Goal: Information Seeking & Learning: Learn about a topic

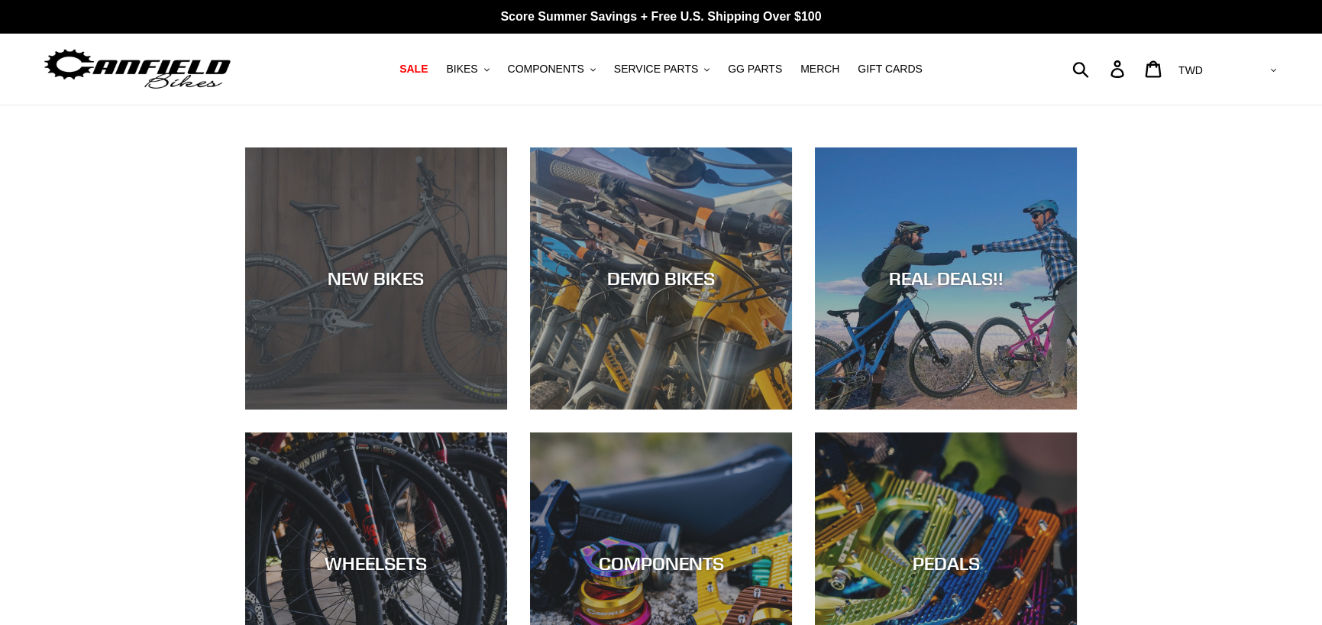
click at [394, 409] on div "NEW BIKES" at bounding box center [376, 409] width 262 height 0
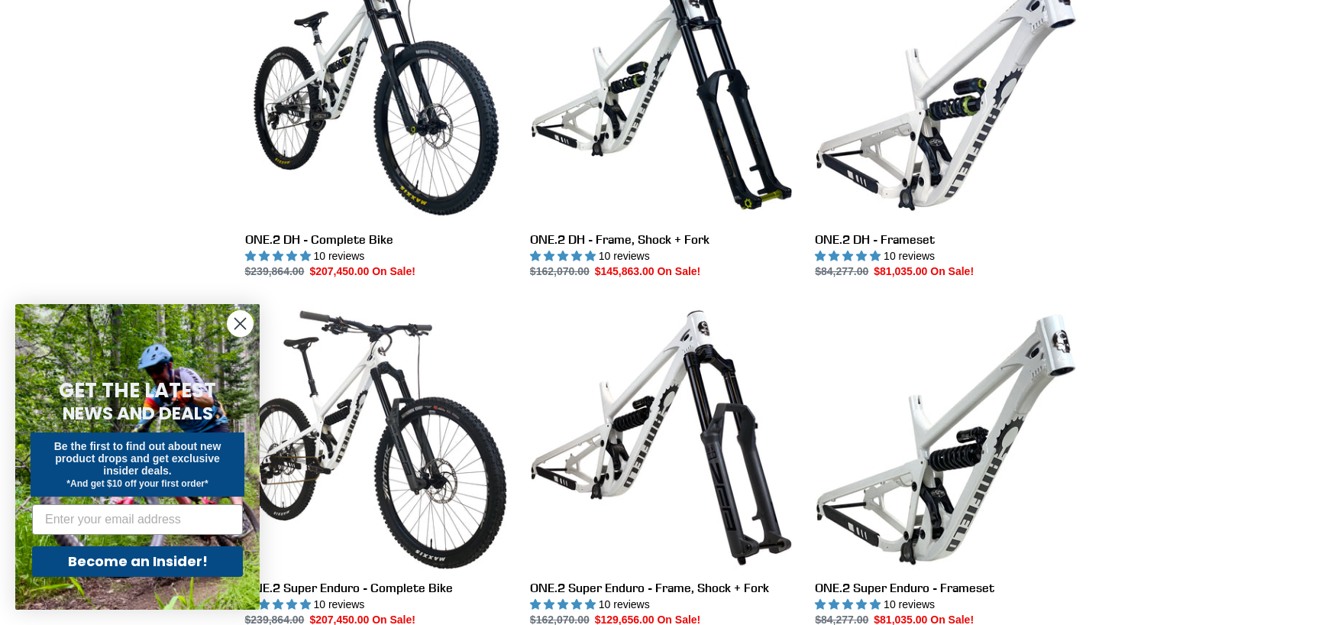
scroll to position [839, 0]
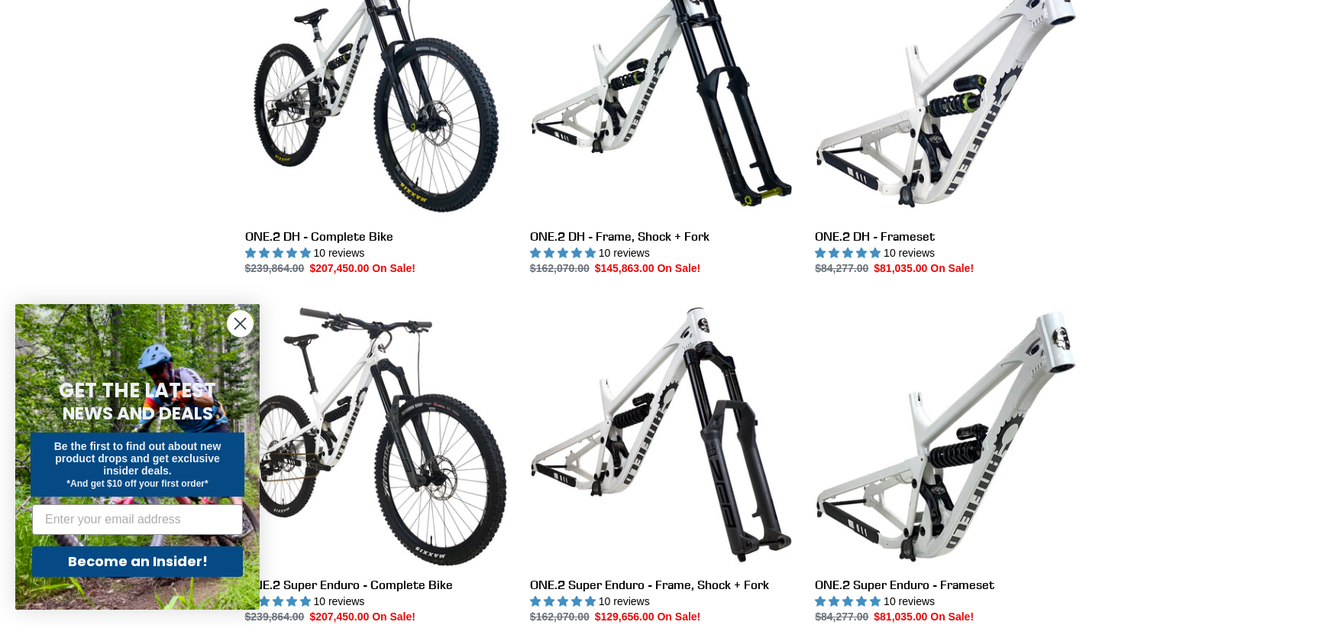
click at [241, 320] on circle "Close dialog" at bounding box center [240, 323] width 25 height 25
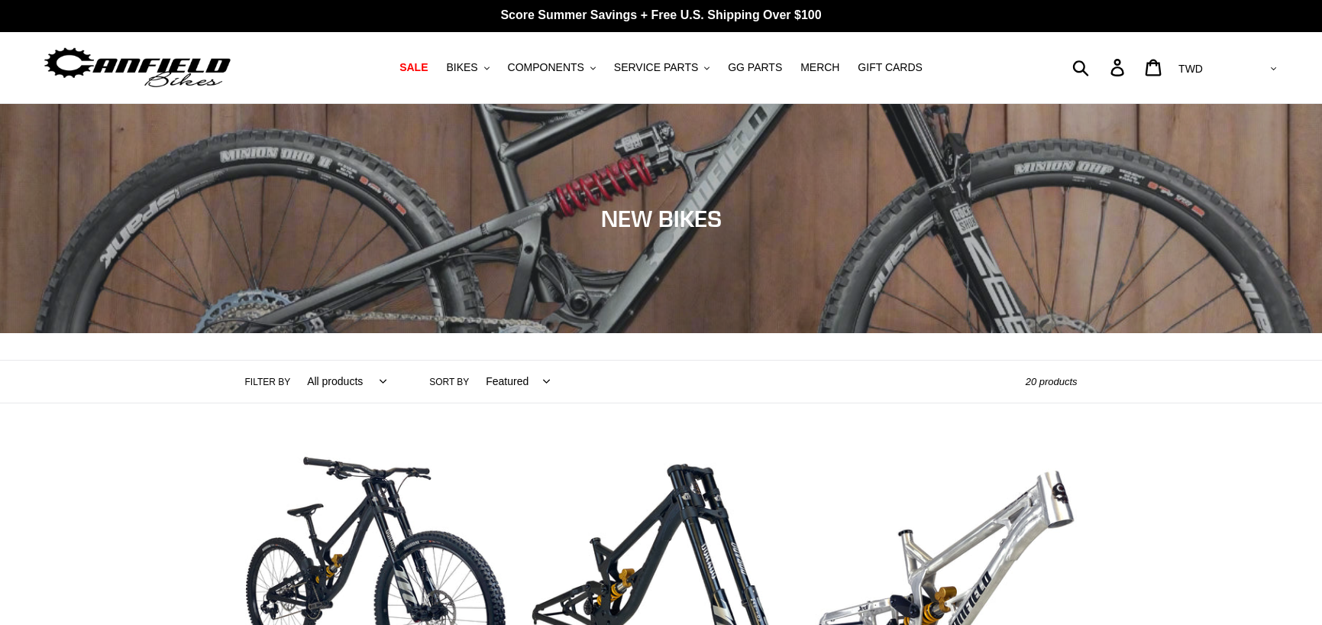
scroll to position [0, 0]
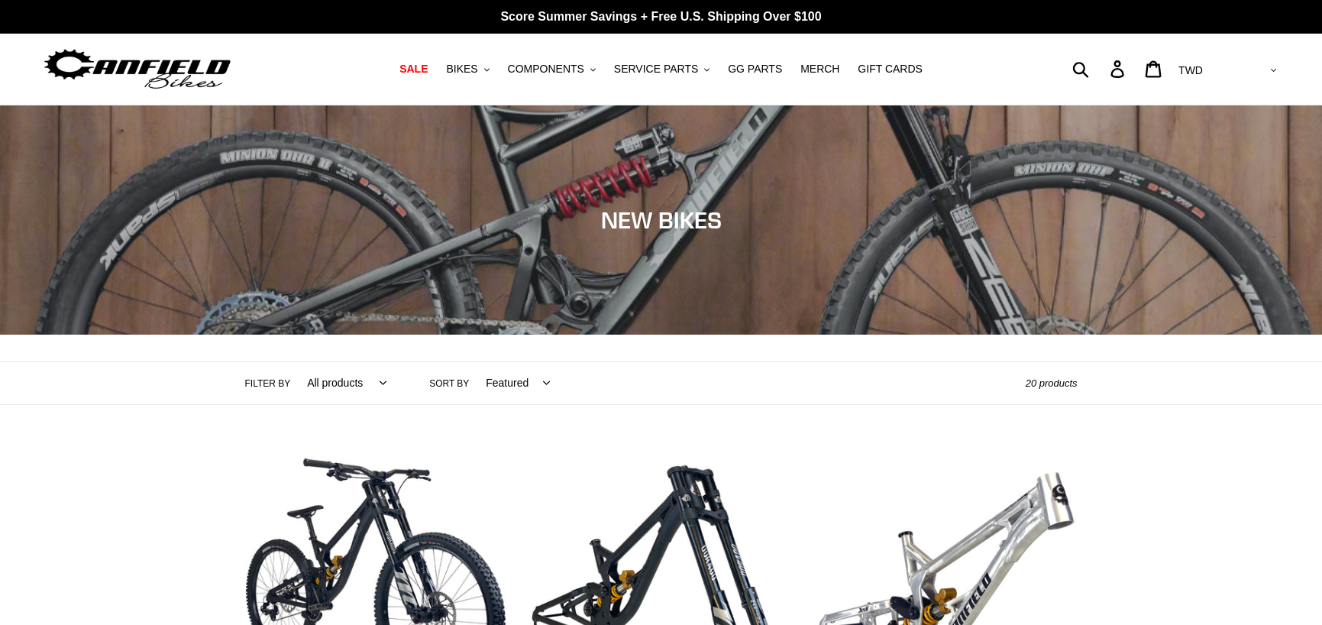
click at [265, 382] on label "Filter by" at bounding box center [268, 383] width 46 height 14
click at [293, 382] on select "All products 275 29er balance BFCM23 BFCM24 CBF Downhill Enduro Full Suspension…" at bounding box center [342, 383] width 99 height 42
click at [309, 375] on select "All products 275 29er balance BFCM23 BFCM24 CBF Downhill Enduro Full Suspension…" at bounding box center [342, 383] width 99 height 42
click at [111, 58] on img at bounding box center [137, 69] width 191 height 48
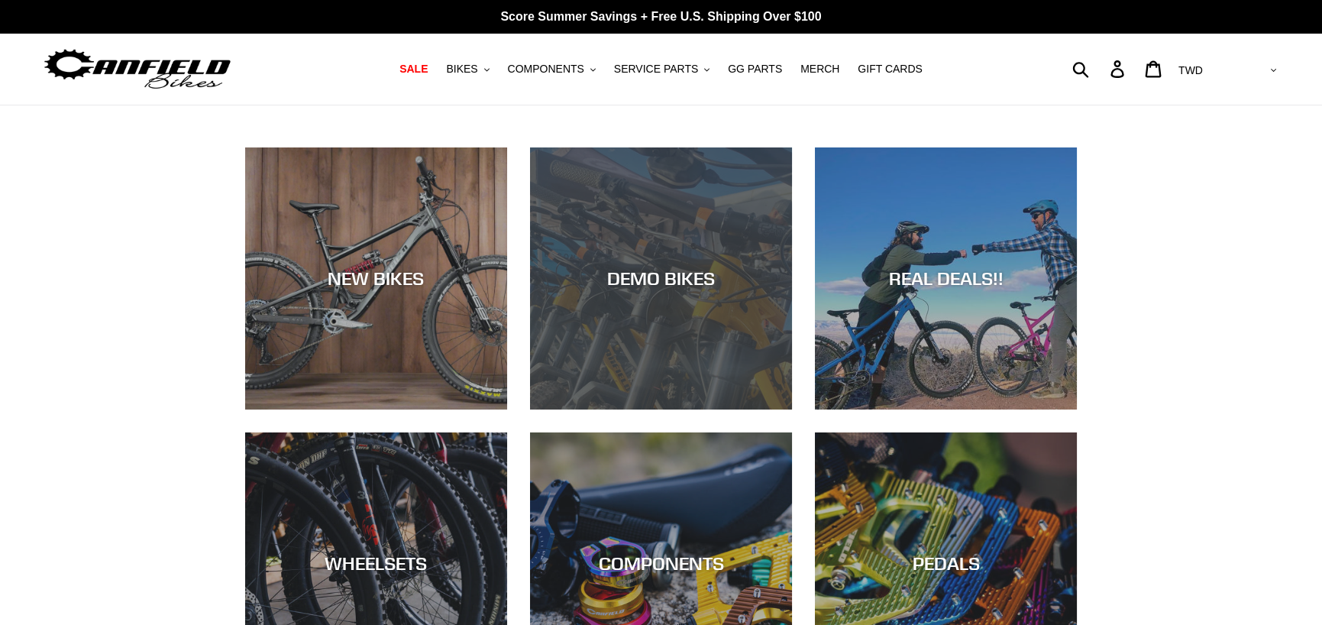
click at [726, 409] on div "DEMO BIKES" at bounding box center [661, 409] width 262 height 0
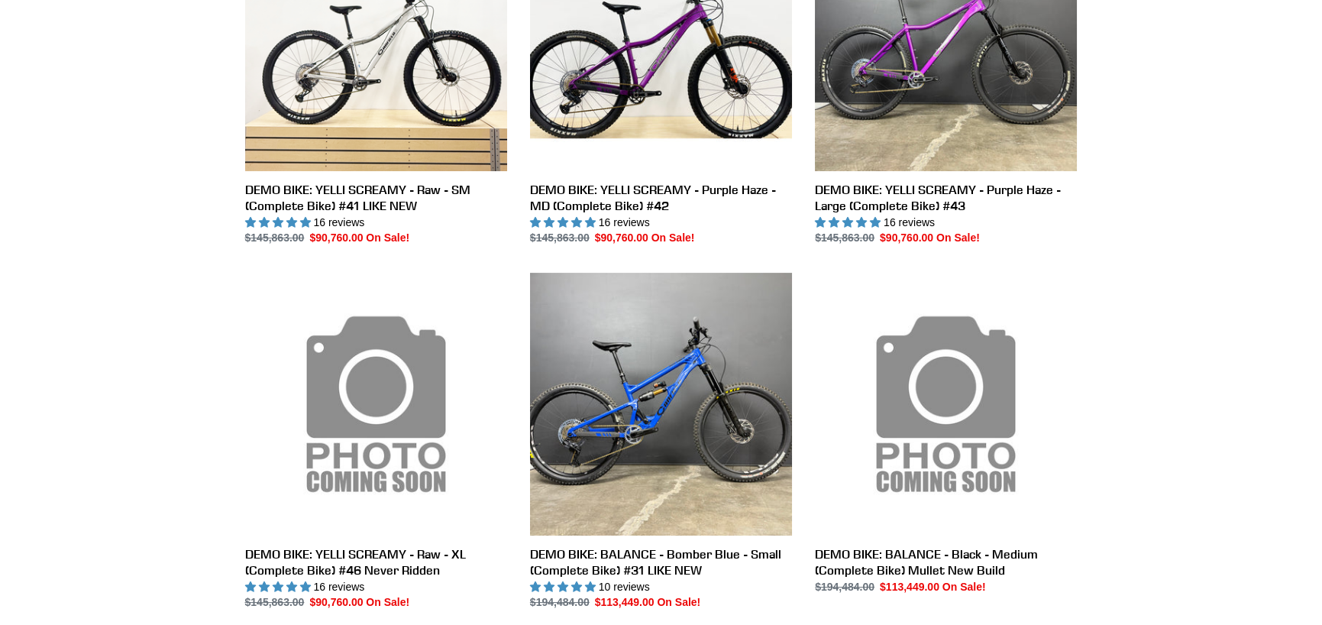
scroll to position [537, 0]
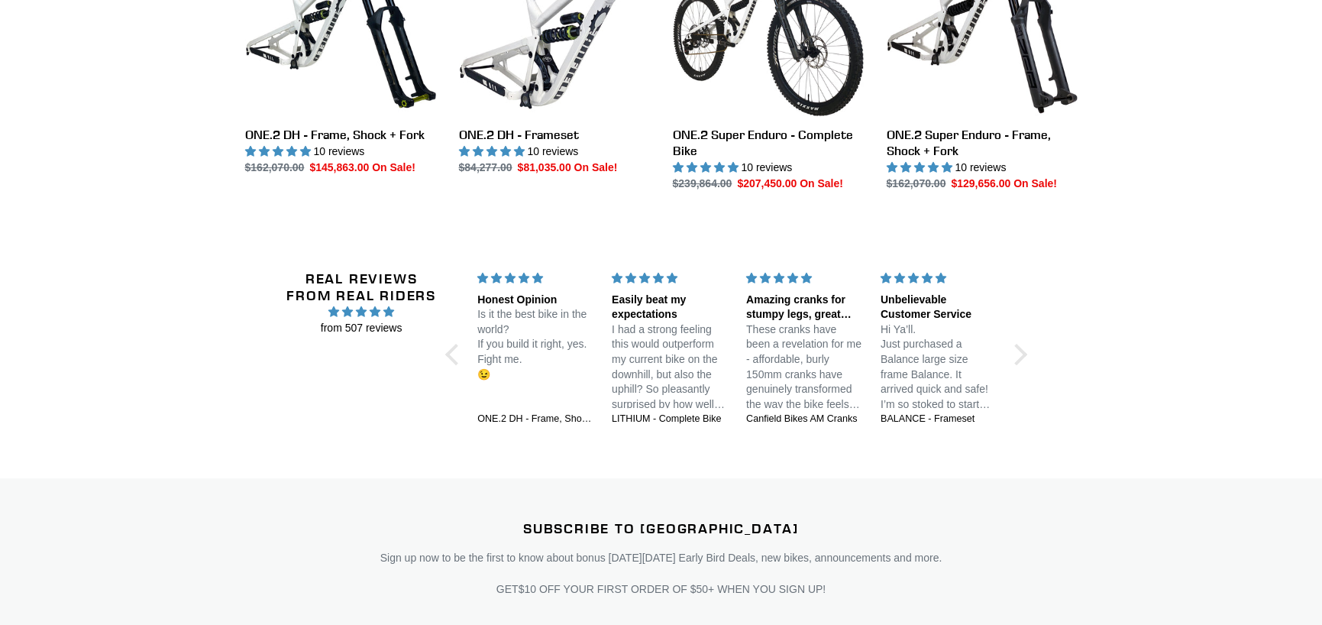
scroll to position [1451, 0]
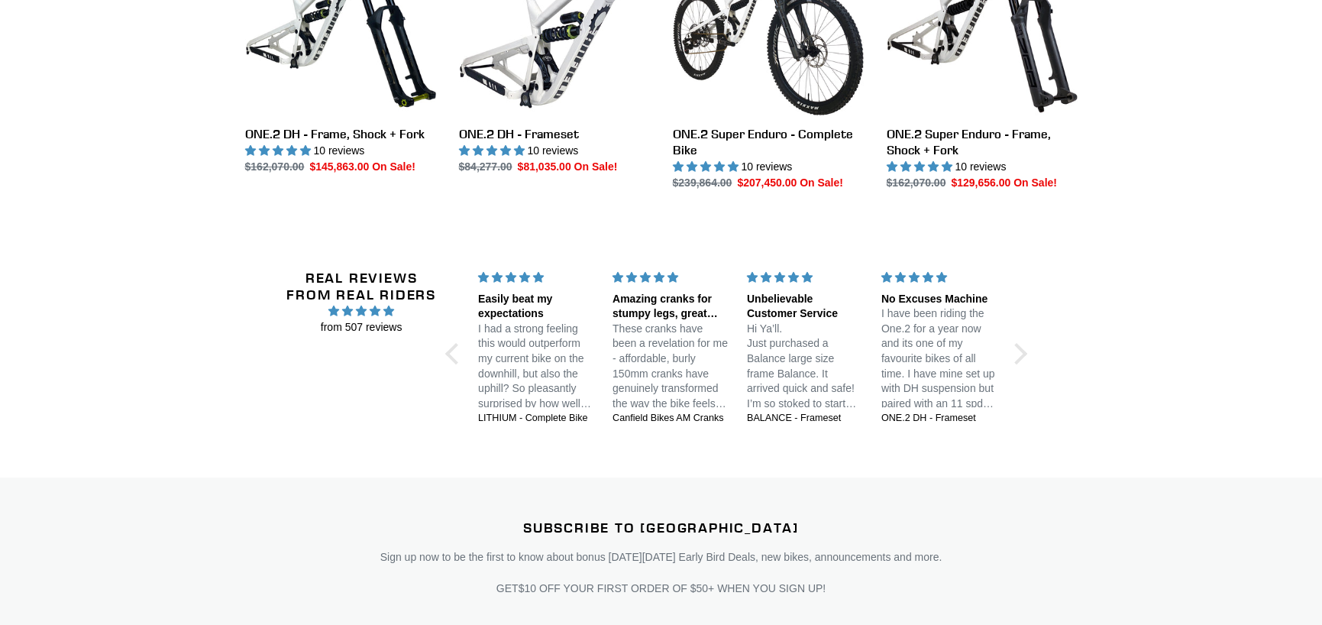
drag, startPoint x: 83, startPoint y: 280, endPoint x: 107, endPoint y: 172, distance: 111.0
click at [83, 280] on div "Real Reviews from Real Riders from 507 reviews Jedi 29 DH: Unstoppable confiden…" at bounding box center [661, 355] width 1322 height 244
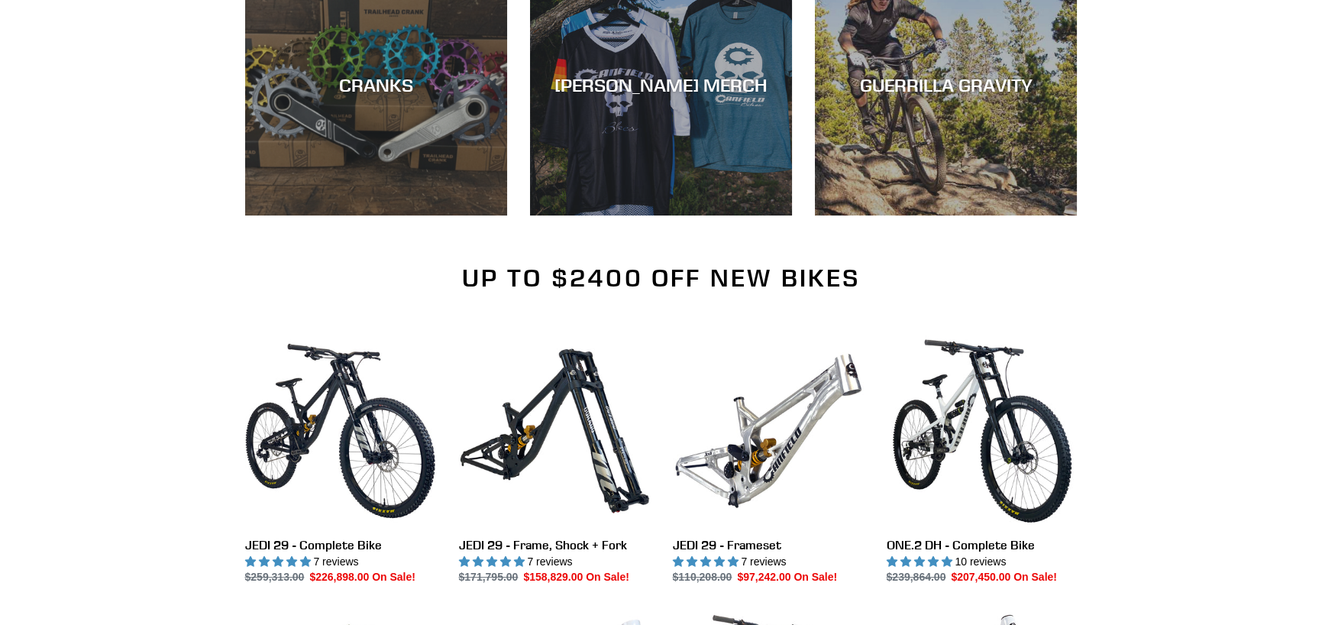
scroll to position [703, 0]
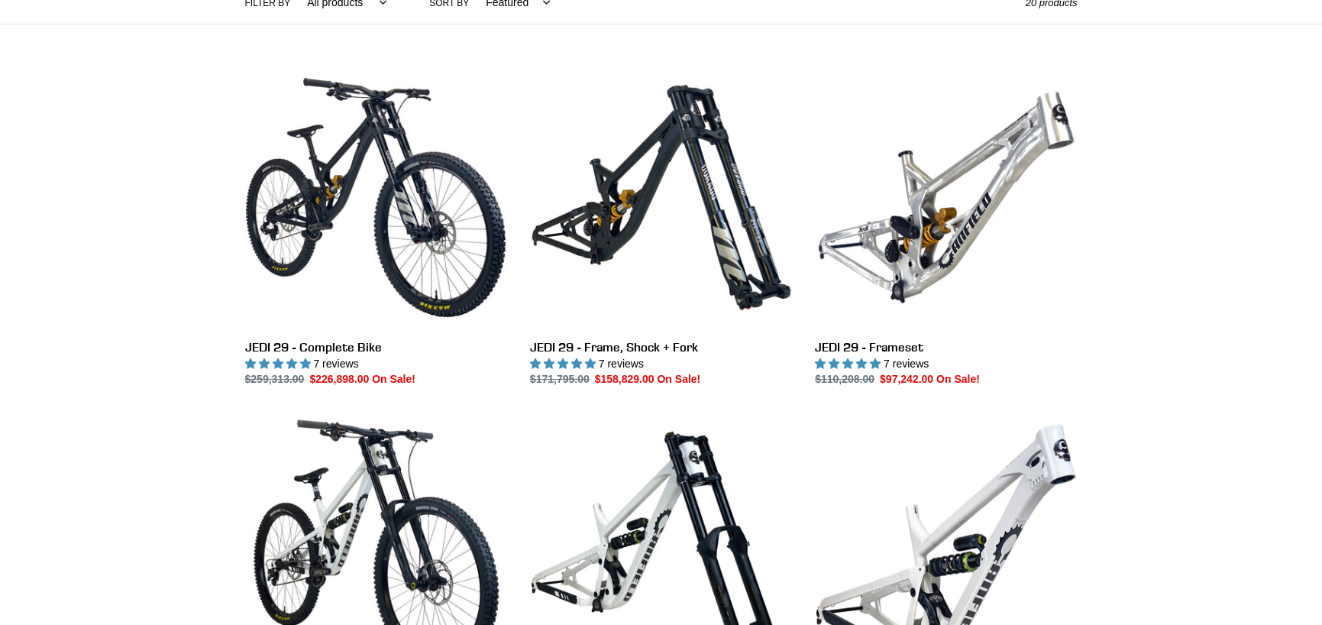
scroll to position [380, 0]
